Goal: Task Accomplishment & Management: Complete application form

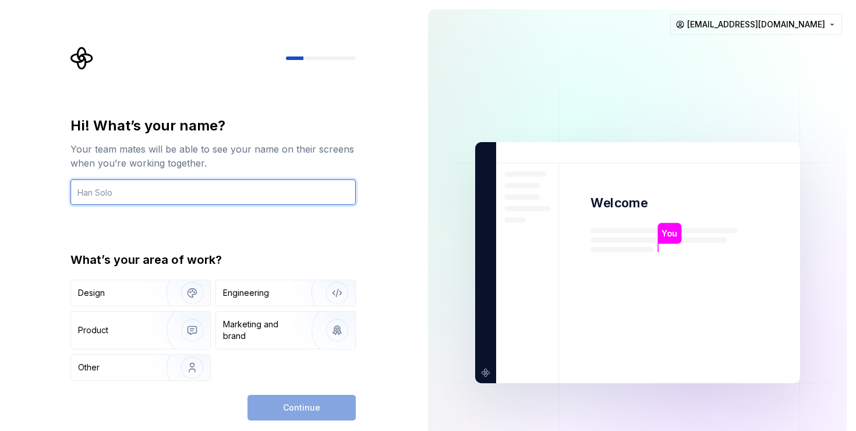
click at [242, 182] on input "text" at bounding box center [212, 192] width 285 height 26
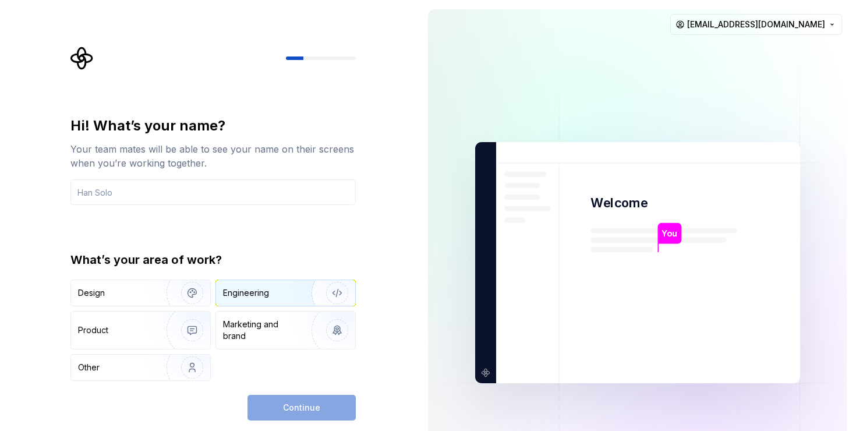
click at [257, 290] on div "Engineering" at bounding box center [246, 293] width 46 height 12
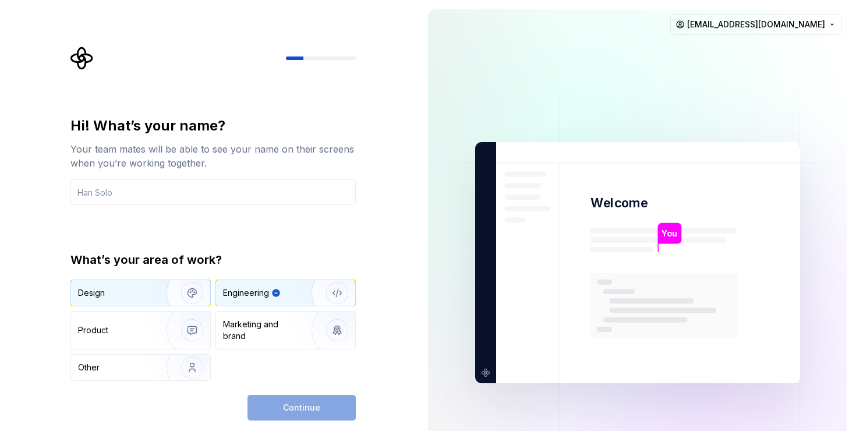
click at [123, 296] on div "Design" at bounding box center [114, 293] width 73 height 12
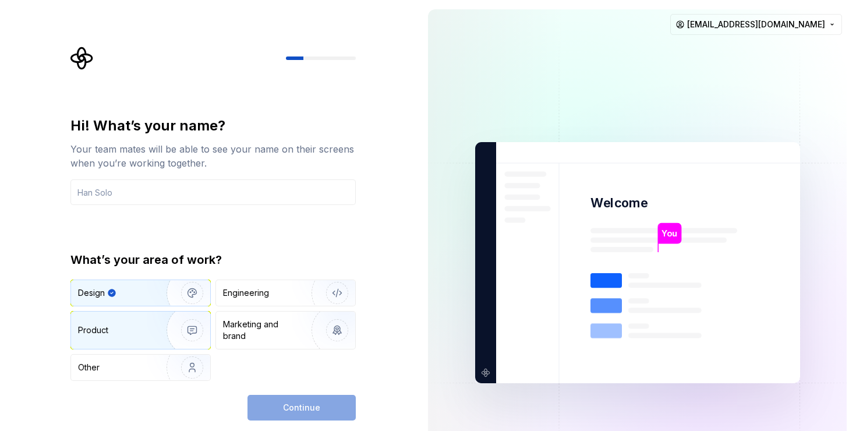
click at [133, 324] on div "Product" at bounding box center [140, 330] width 139 height 37
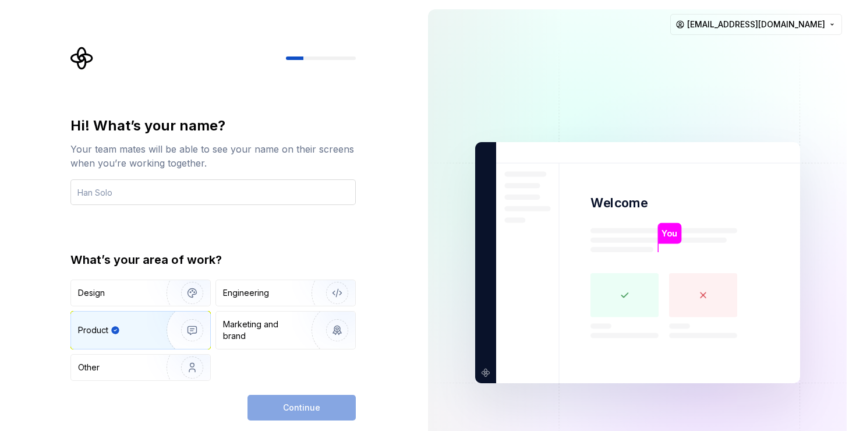
click at [213, 195] on input "text" at bounding box center [212, 192] width 285 height 26
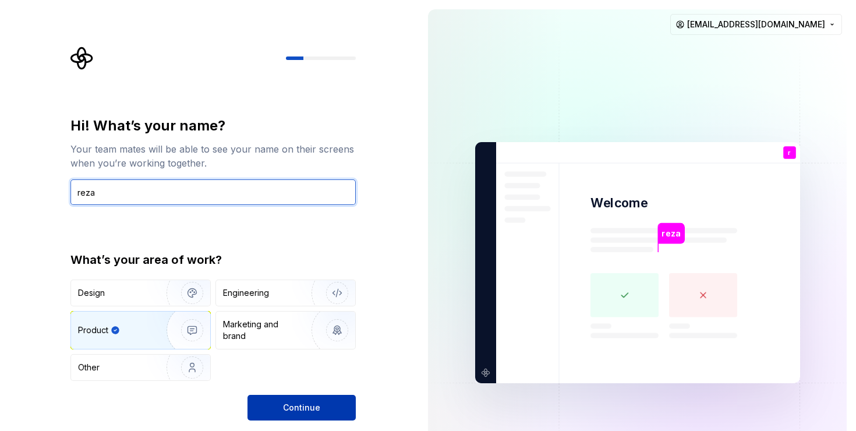
type input "reza"
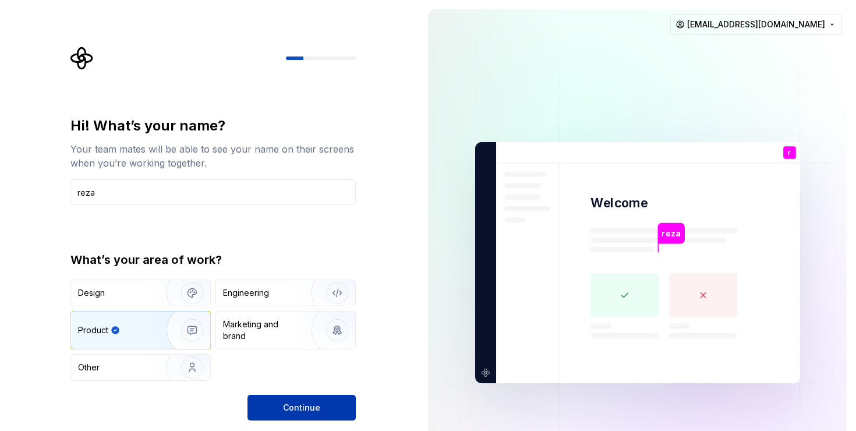
click at [318, 405] on span "Continue" at bounding box center [301, 408] width 37 height 12
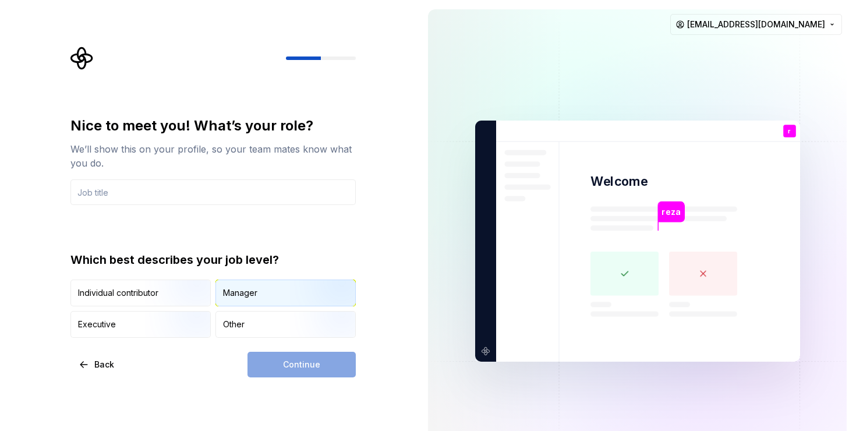
click at [242, 297] on div "Manager" at bounding box center [240, 293] width 34 height 12
click at [125, 199] on input "text" at bounding box center [212, 192] width 285 height 26
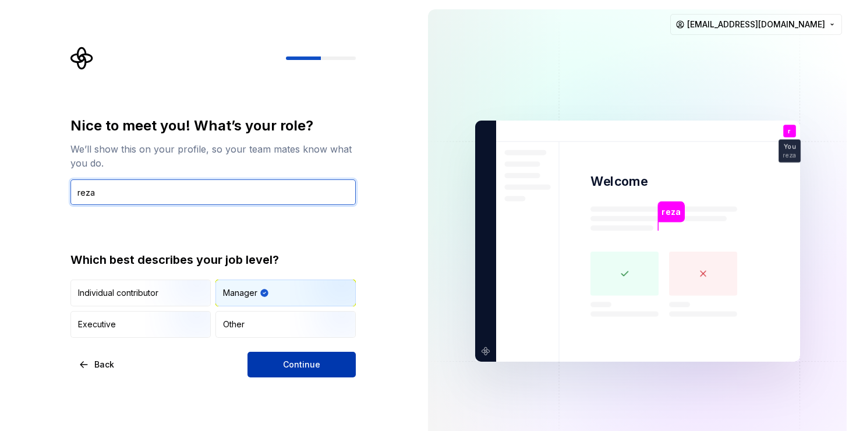
type input "reza"
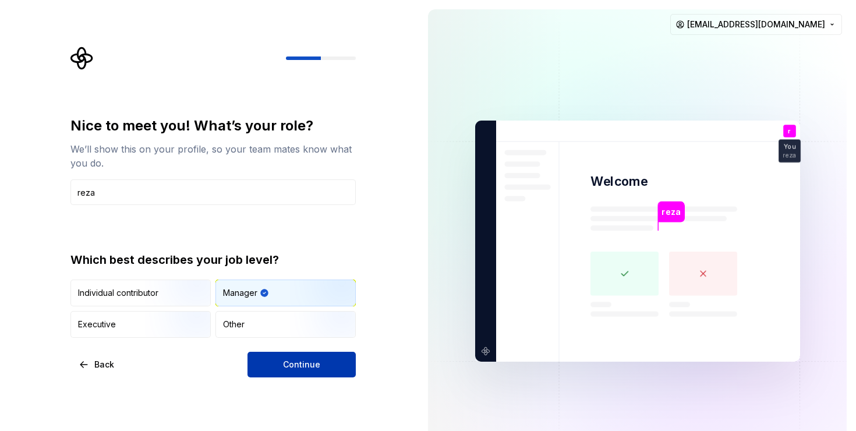
click at [305, 354] on button "Continue" at bounding box center [302, 365] width 108 height 26
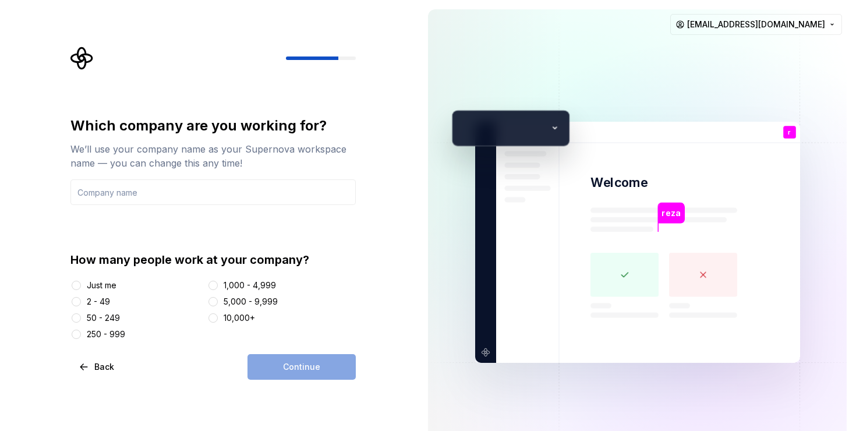
click at [106, 287] on div "Just me" at bounding box center [102, 286] width 30 height 12
click at [81, 287] on button "Just me" at bounding box center [76, 285] width 9 height 9
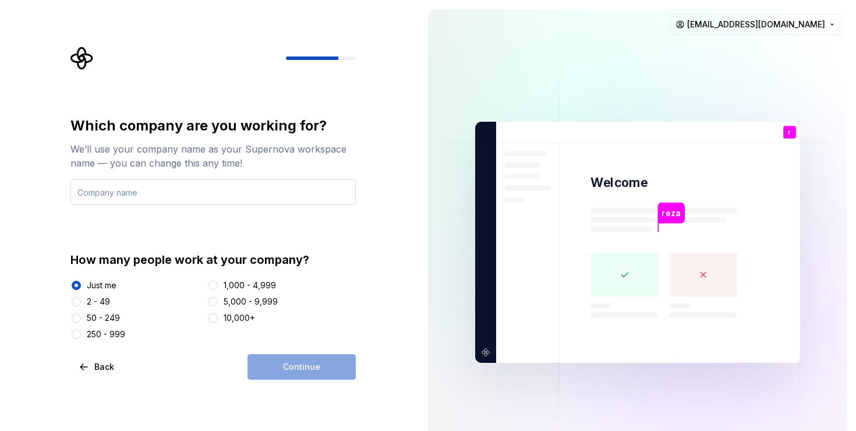
click at [142, 187] on input "text" at bounding box center [212, 192] width 285 height 26
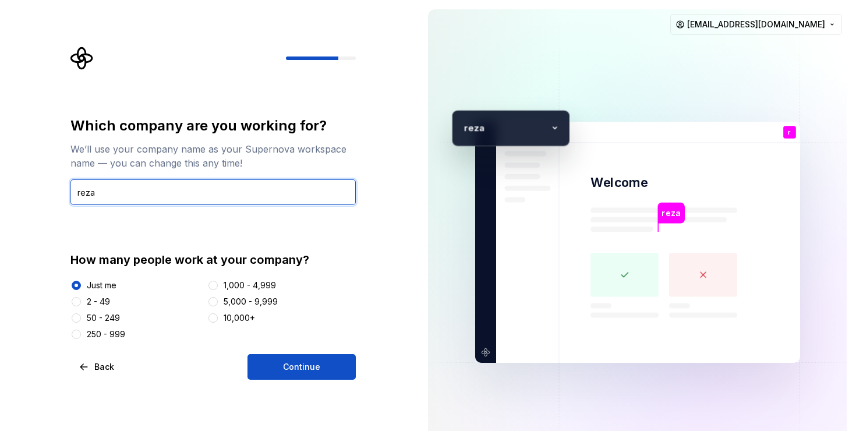
type input "reza"
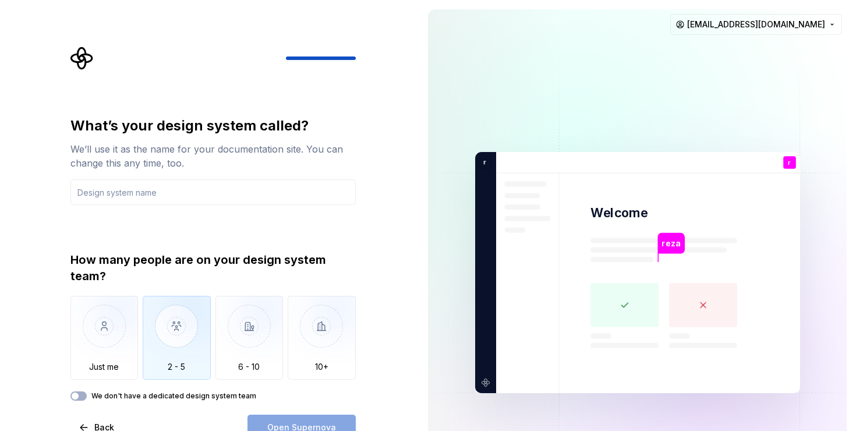
click at [172, 348] on img "button" at bounding box center [177, 335] width 68 height 78
click at [126, 411] on div "What’s your design system called? We’ll use it as the name for your documentati…" at bounding box center [212, 278] width 285 height 324
click at [109, 397] on label "We don't have a dedicated design system team" at bounding box center [173, 395] width 165 height 9
click at [87, 397] on button "We don't have a dedicated design system team" at bounding box center [78, 395] width 16 height 9
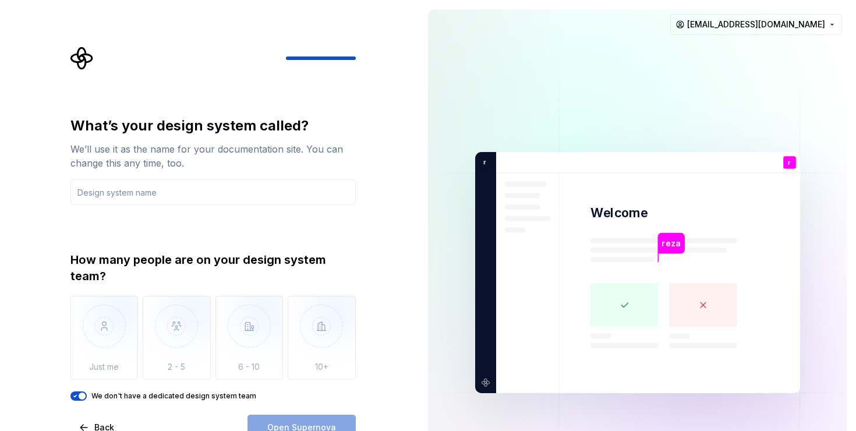
click at [144, 169] on div "We’ll use it as the name for your documentation site. You can change this any t…" at bounding box center [212, 156] width 285 height 28
click at [140, 192] on input "text" at bounding box center [212, 192] width 285 height 26
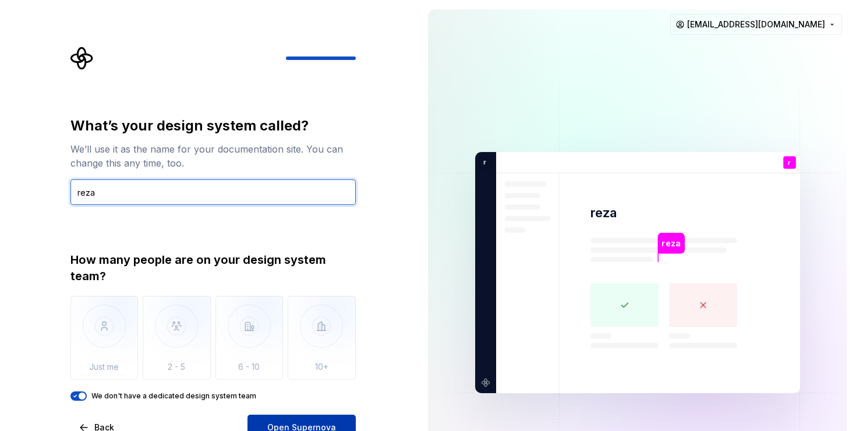
type input "reza"
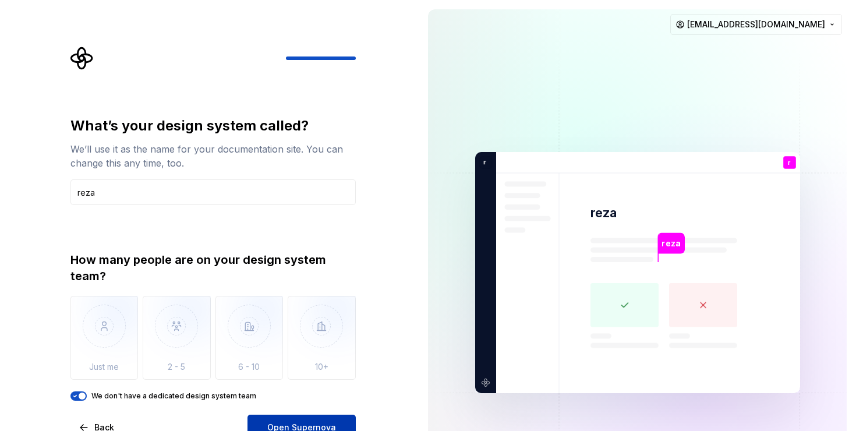
click at [277, 425] on span "Open Supernova" at bounding box center [301, 428] width 69 height 12
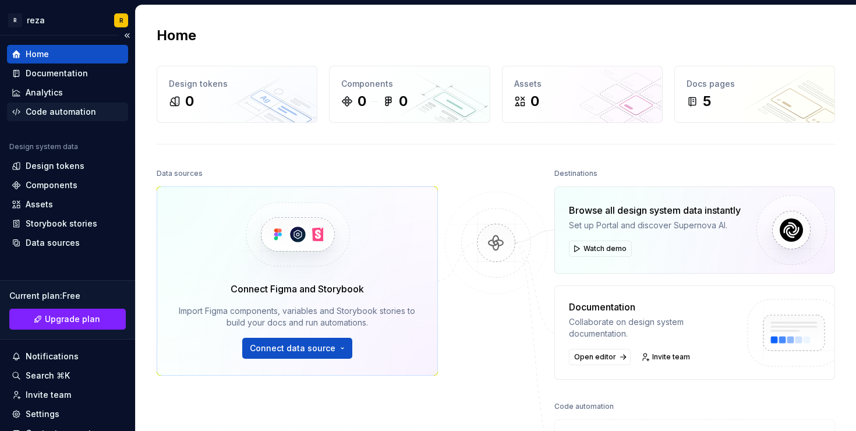
click at [61, 111] on div "Code automation" at bounding box center [61, 112] width 70 height 12
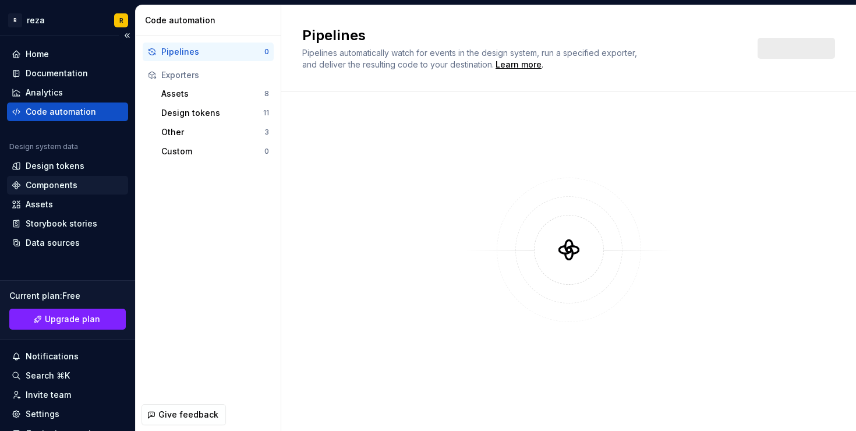
scroll to position [6, 0]
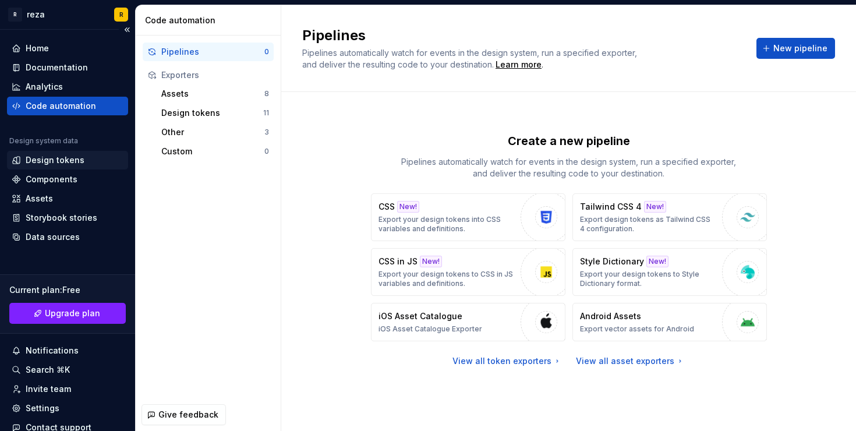
click at [63, 161] on div "Design tokens" at bounding box center [55, 160] width 59 height 12
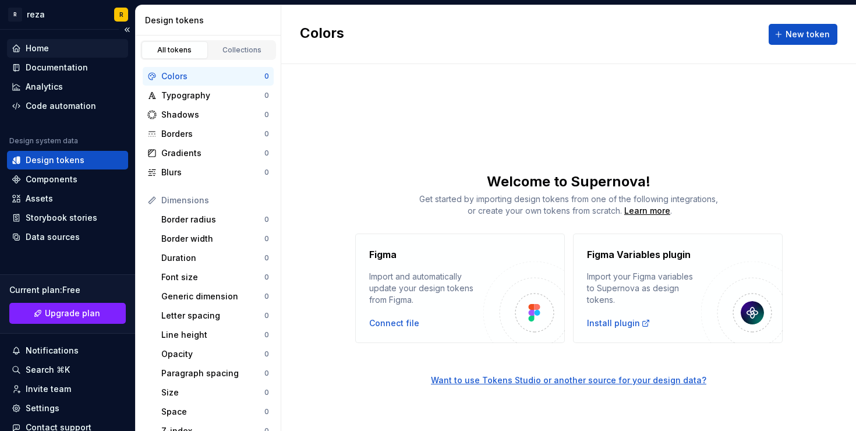
click at [47, 50] on div "Home" at bounding box center [37, 49] width 23 height 12
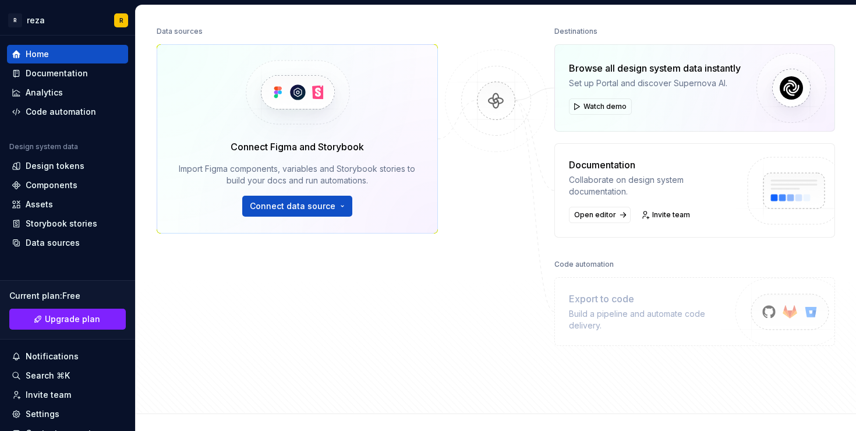
scroll to position [224, 0]
